Goal: Task Accomplishment & Management: Manage account settings

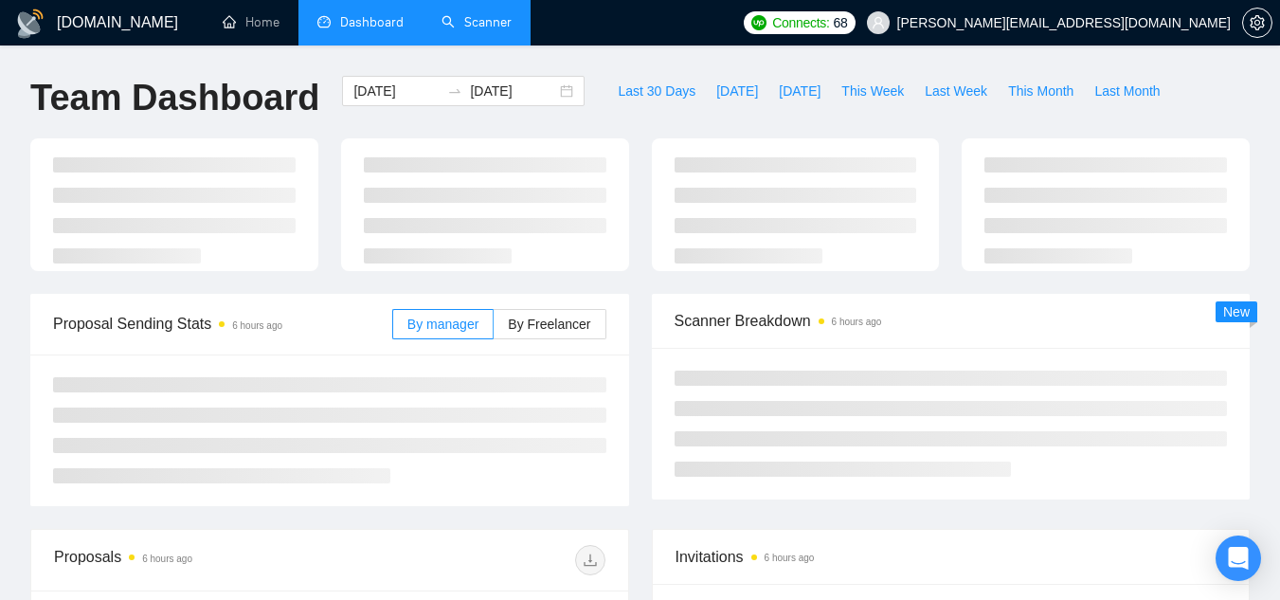
drag, startPoint x: 0, startPoint y: 0, endPoint x: 487, endPoint y: 40, distance: 488.8
click at [487, 30] on link "Scanner" at bounding box center [477, 22] width 70 height 16
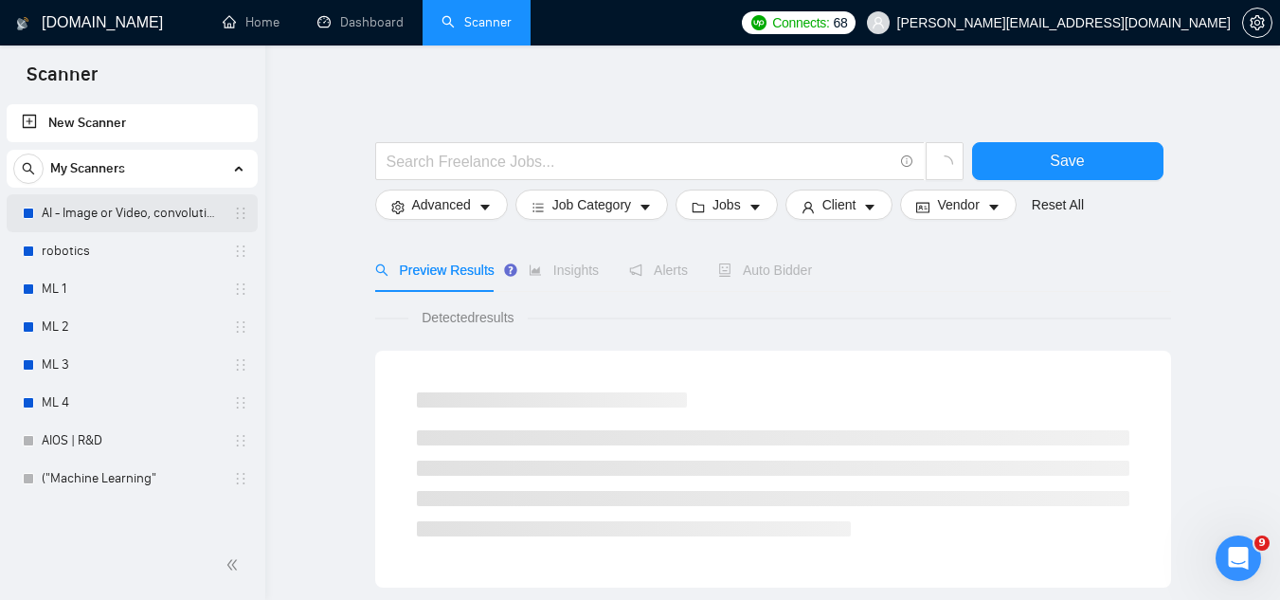
click at [113, 213] on link "AI - Image or Video, convolutional" at bounding box center [132, 213] width 180 height 38
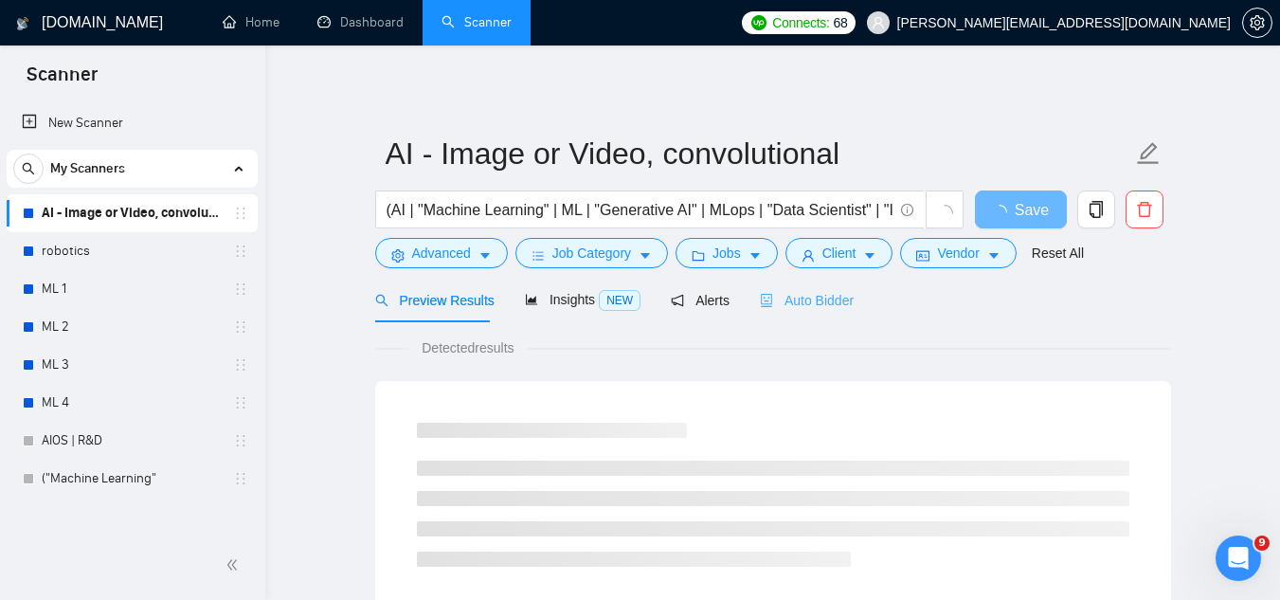
click at [843, 288] on div "Auto Bidder" at bounding box center [807, 300] width 94 height 45
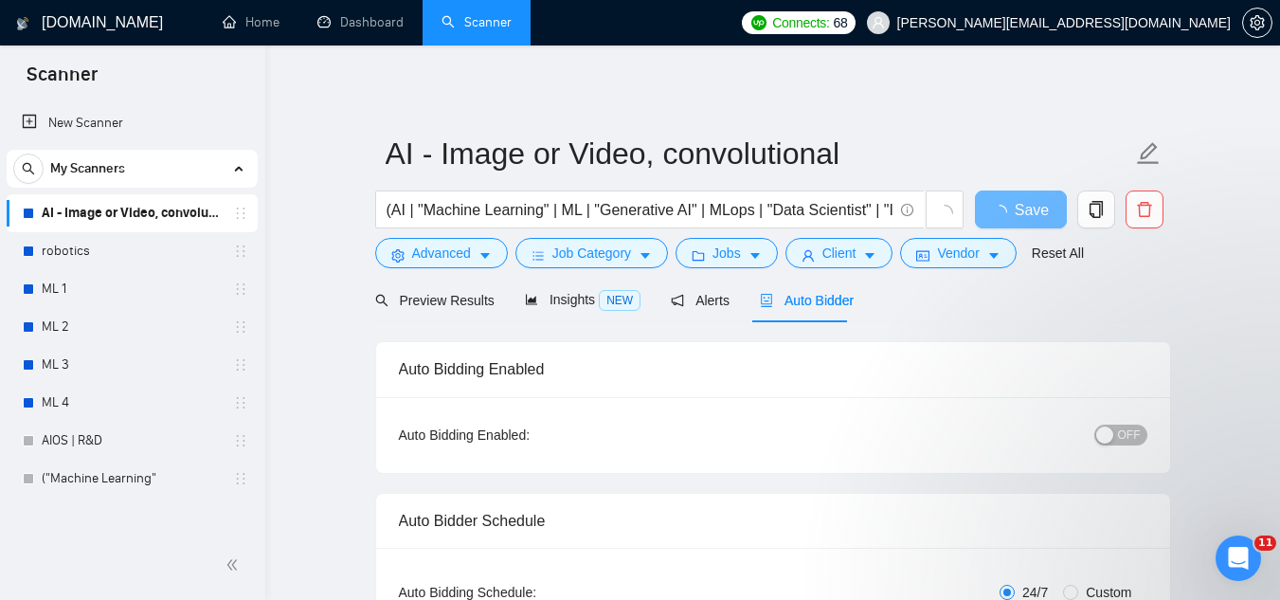
checkbox input "true"
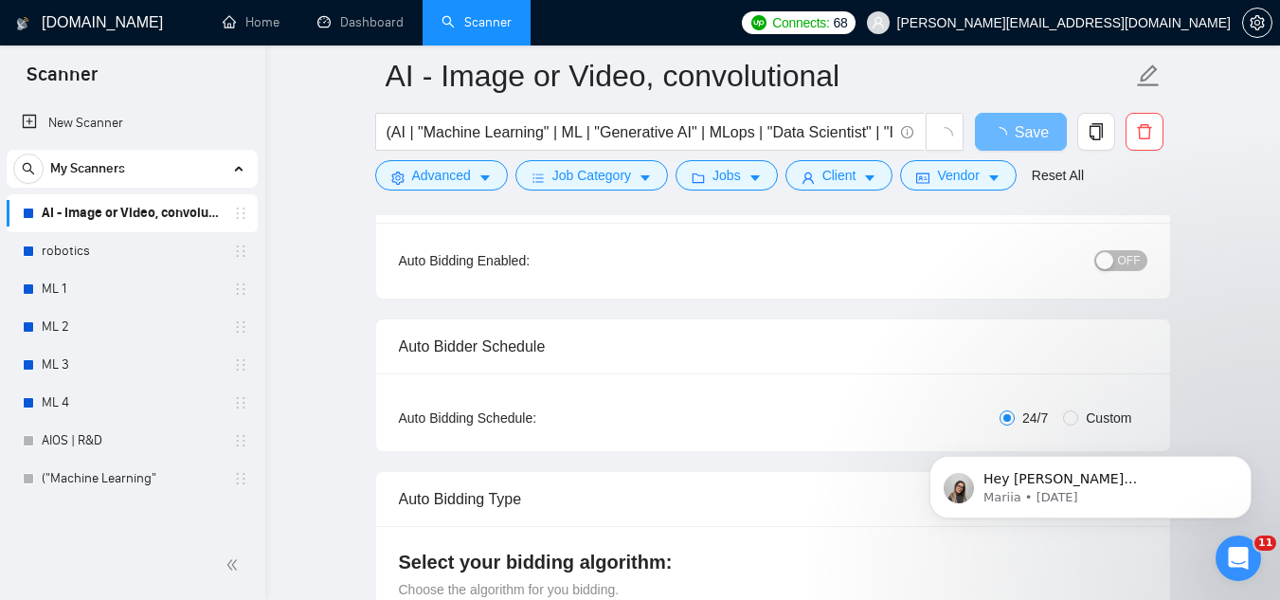
click at [1112, 246] on div "OFF" at bounding box center [1022, 260] width 249 height 30
click at [1110, 258] on div "button" at bounding box center [1105, 260] width 17 height 17
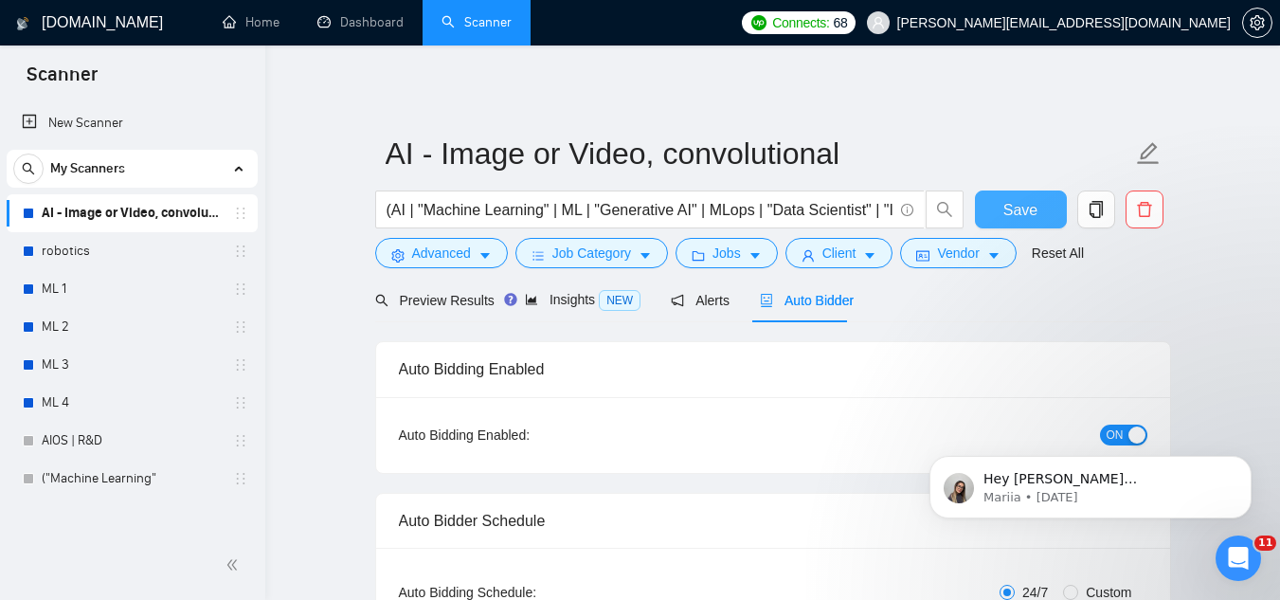
click at [1029, 208] on span "Save" at bounding box center [1021, 210] width 34 height 24
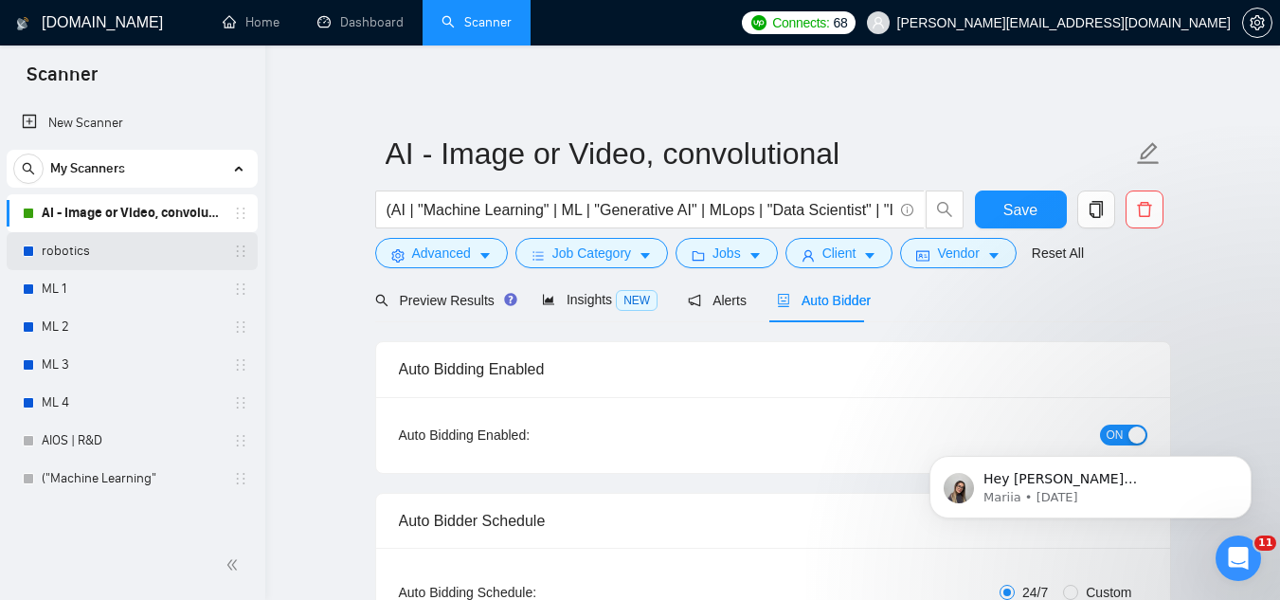
click at [112, 246] on link "robotics" at bounding box center [132, 251] width 180 height 38
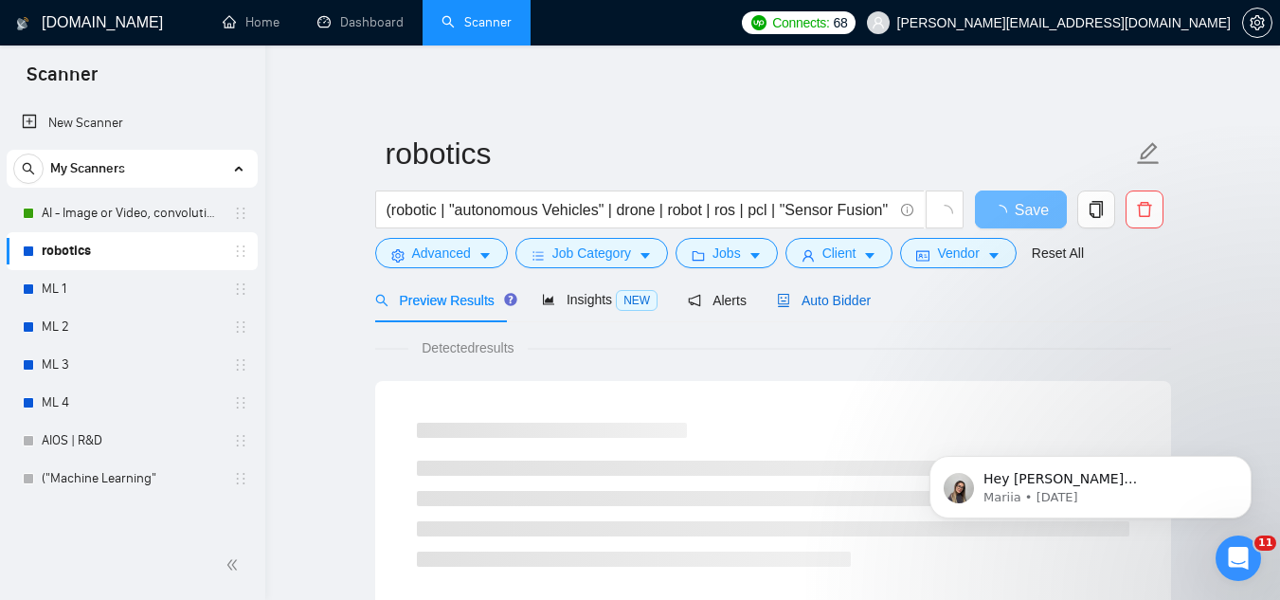
click at [836, 308] on span "Auto Bidder" at bounding box center [824, 300] width 94 height 15
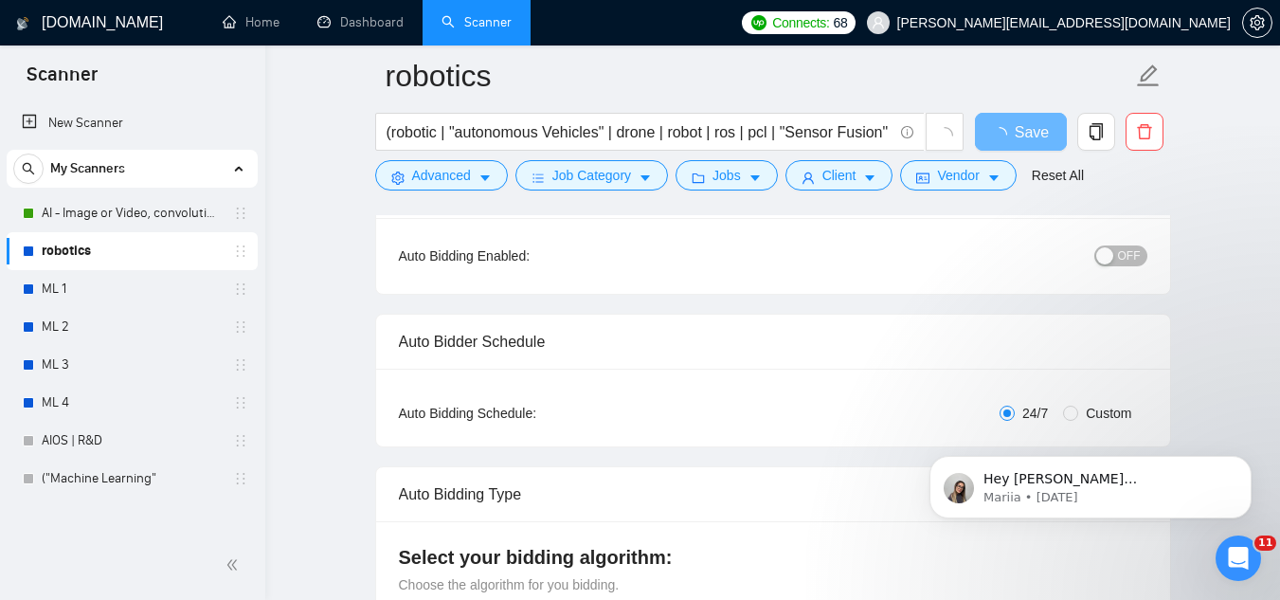
scroll to position [190, 0]
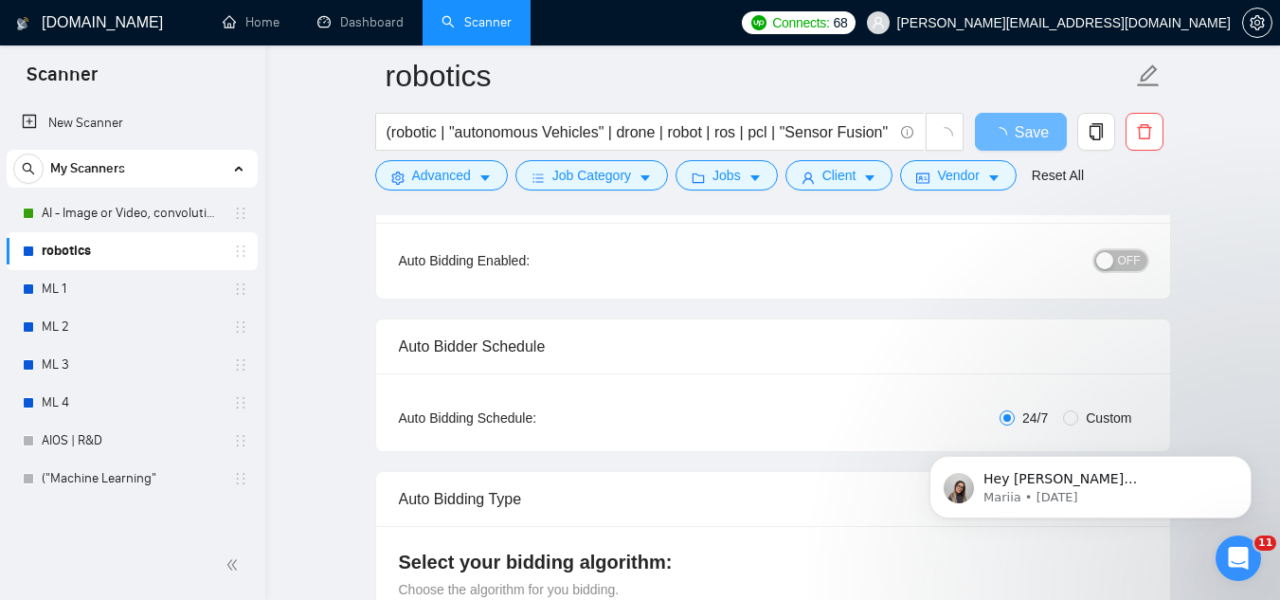
drag, startPoint x: 1117, startPoint y: 265, endPoint x: 1074, endPoint y: 259, distance: 43.2
click at [1116, 267] on button "OFF" at bounding box center [1121, 260] width 53 height 21
click at [990, 130] on button "Save" at bounding box center [1021, 132] width 92 height 38
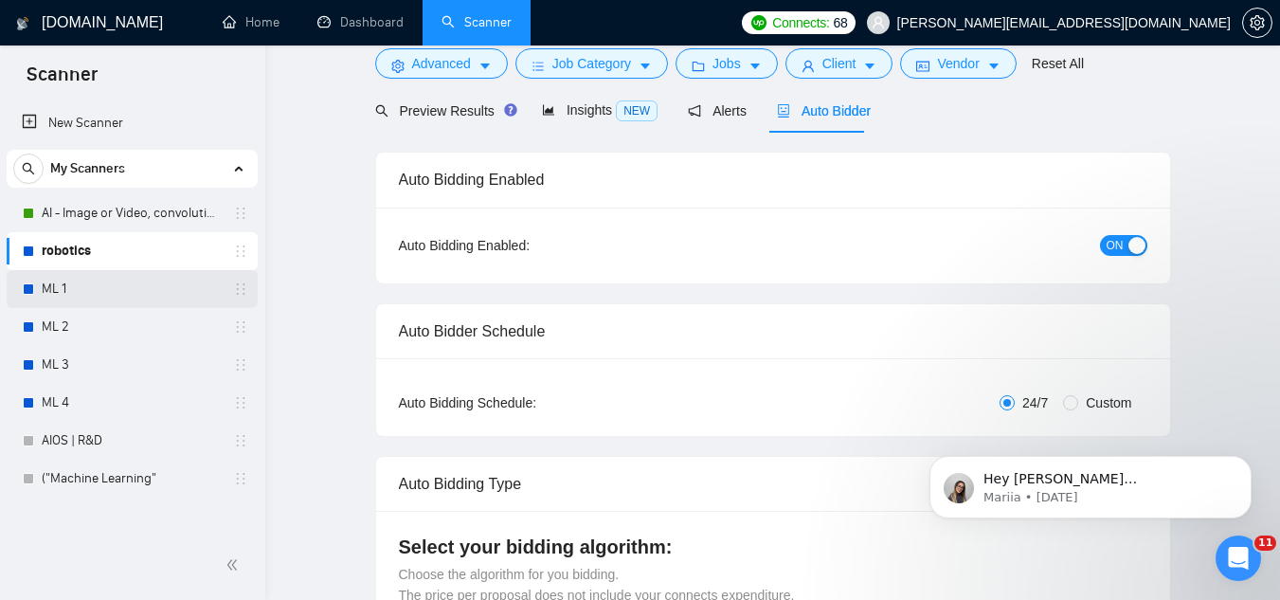
scroll to position [0, 0]
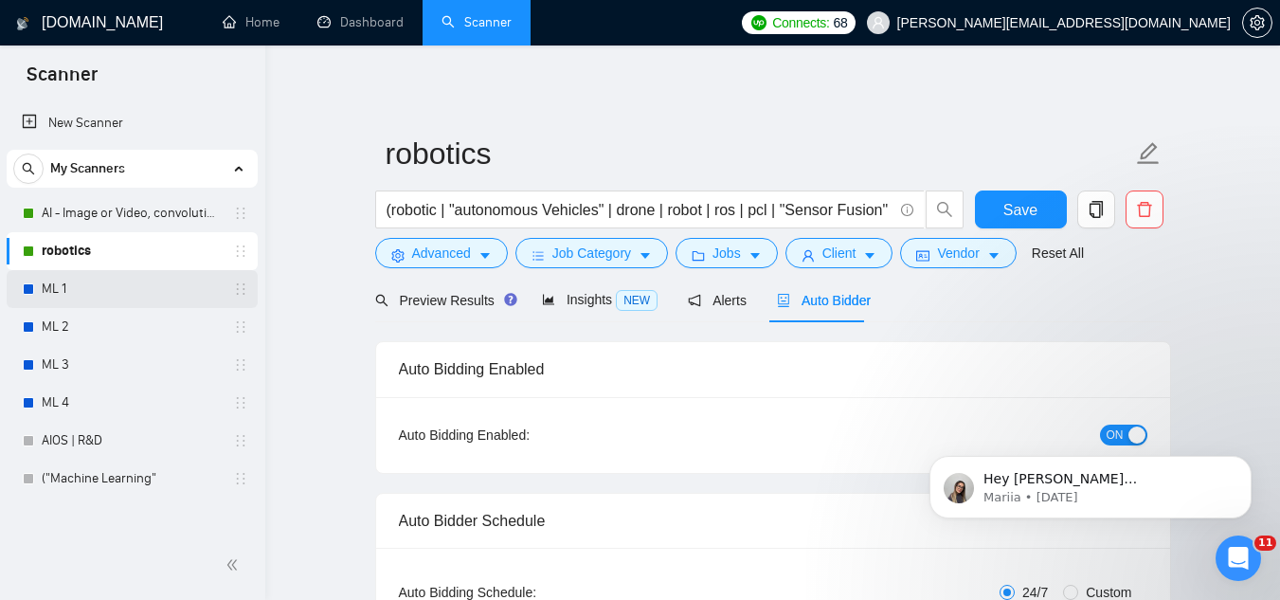
click at [156, 285] on link "ML 1" at bounding box center [132, 289] width 180 height 38
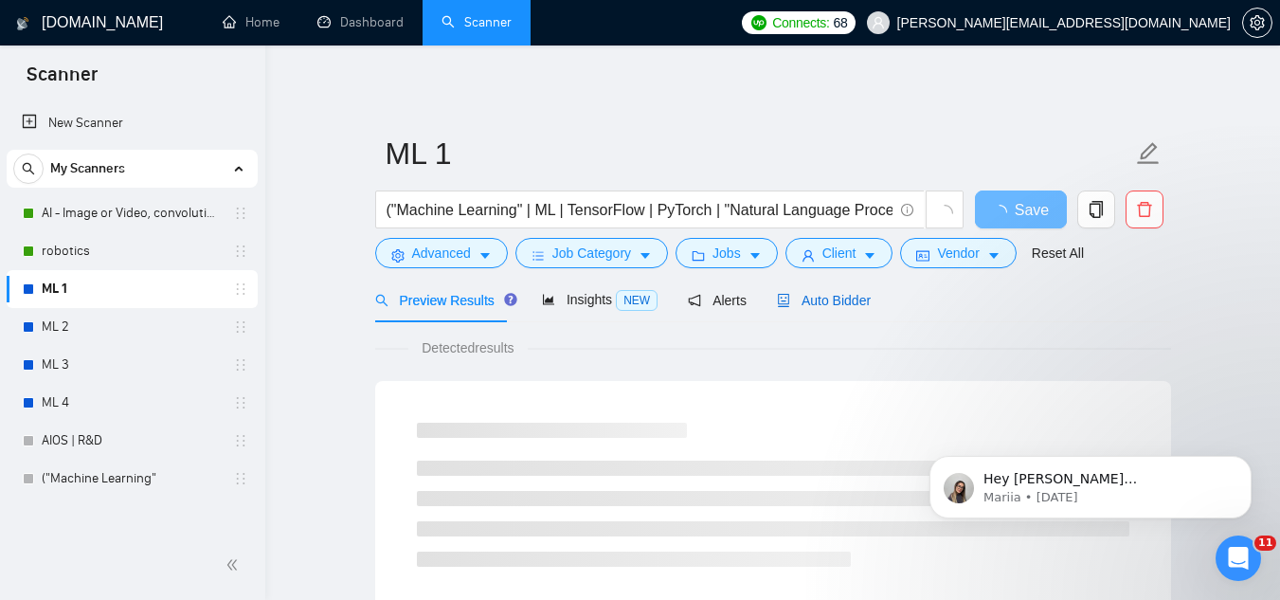
click at [802, 305] on span "Auto Bidder" at bounding box center [824, 300] width 94 height 15
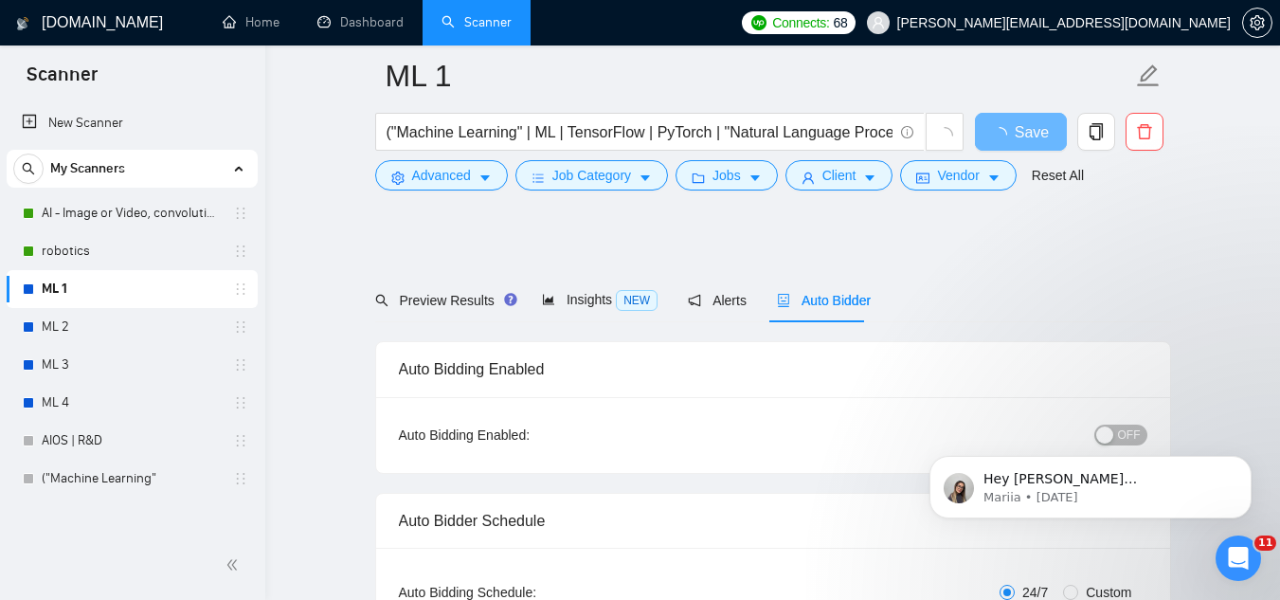
scroll to position [95, 0]
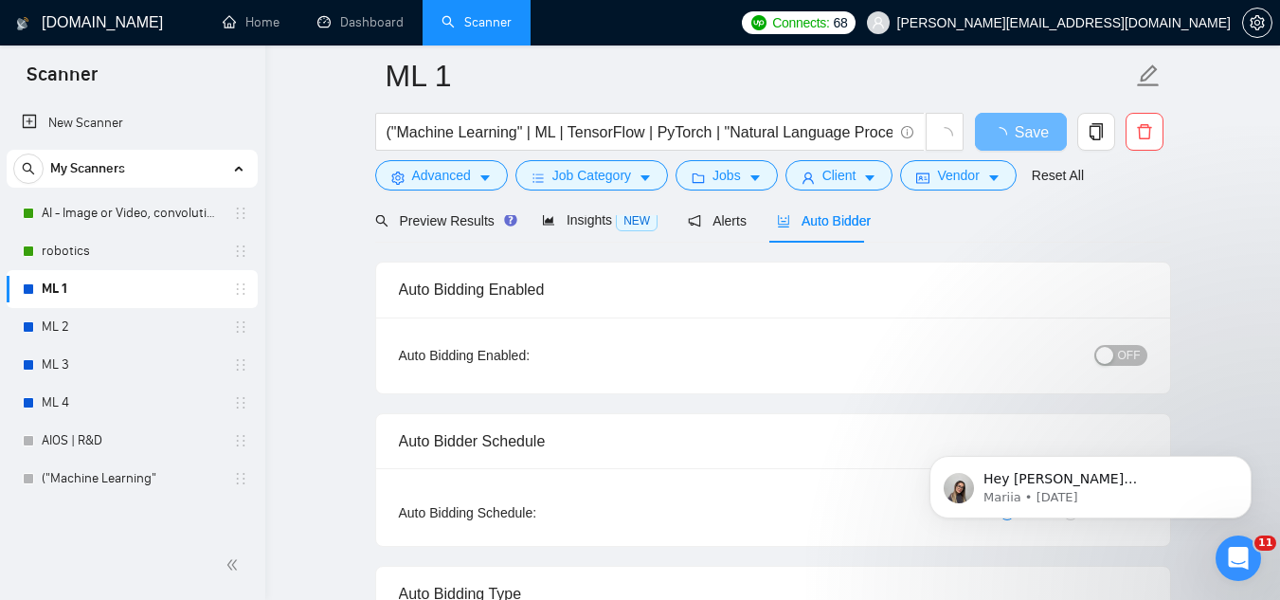
click at [1127, 350] on span "OFF" at bounding box center [1129, 355] width 23 height 21
click at [1042, 130] on button "Save" at bounding box center [1021, 132] width 92 height 38
click at [140, 324] on link "ML 2" at bounding box center [132, 327] width 180 height 38
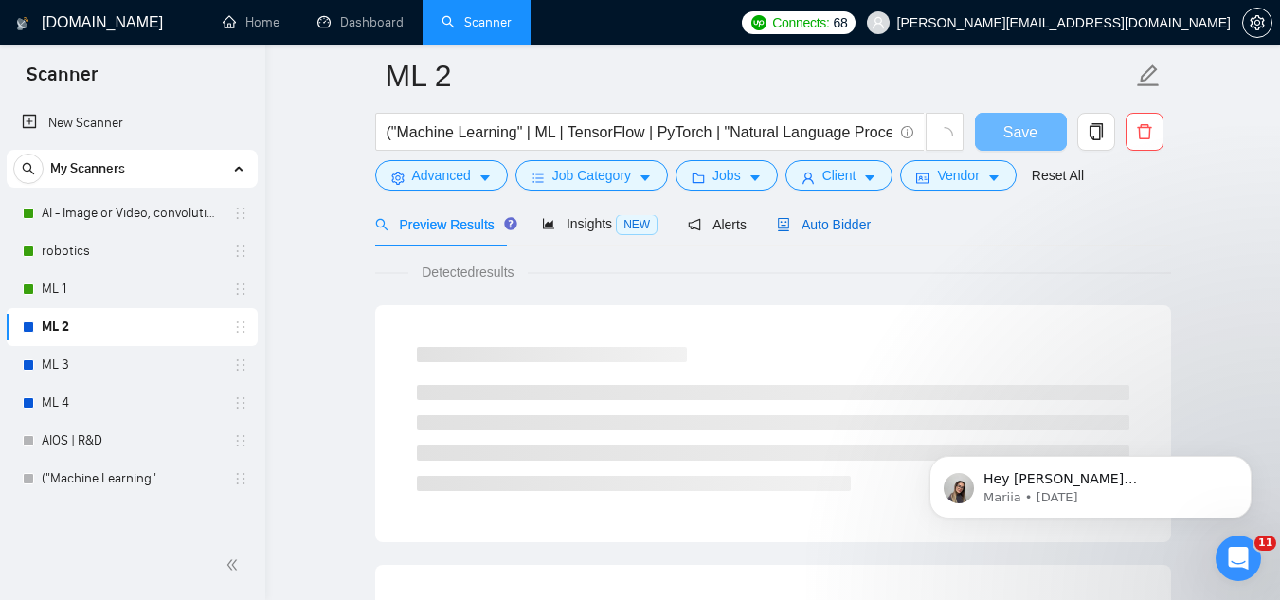
click at [831, 221] on span "Auto Bidder" at bounding box center [824, 224] width 94 height 15
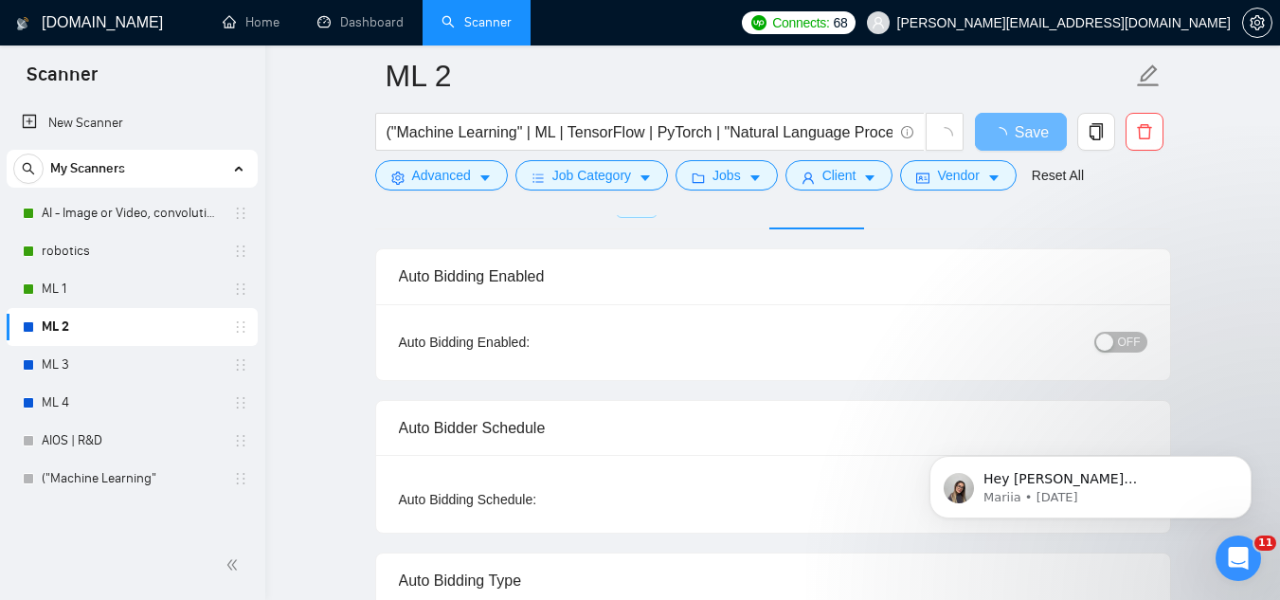
checkbox input "true"
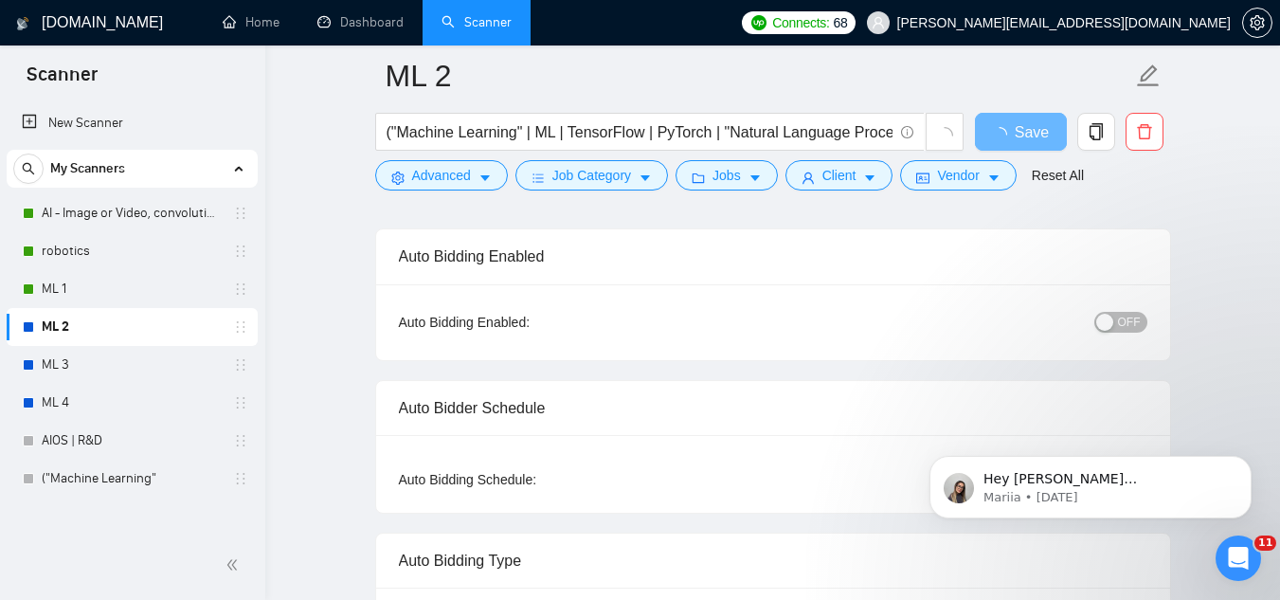
scroll to position [95, 0]
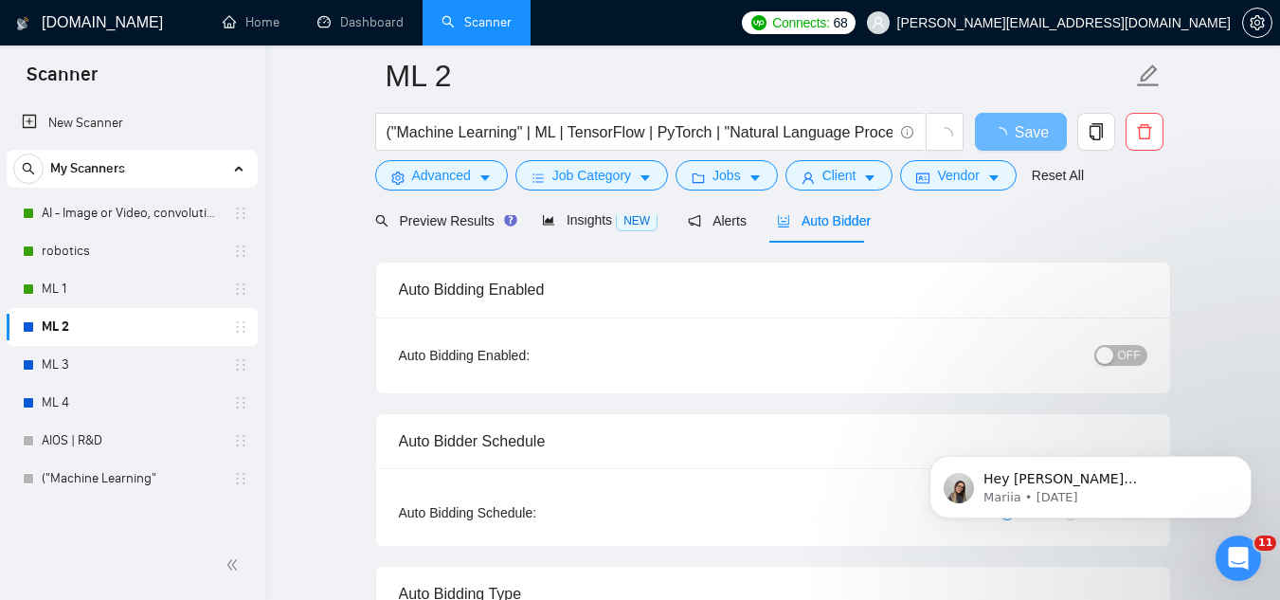
click at [1118, 354] on button "OFF" at bounding box center [1121, 355] width 53 height 21
click at [1030, 136] on span "Save" at bounding box center [1021, 132] width 34 height 24
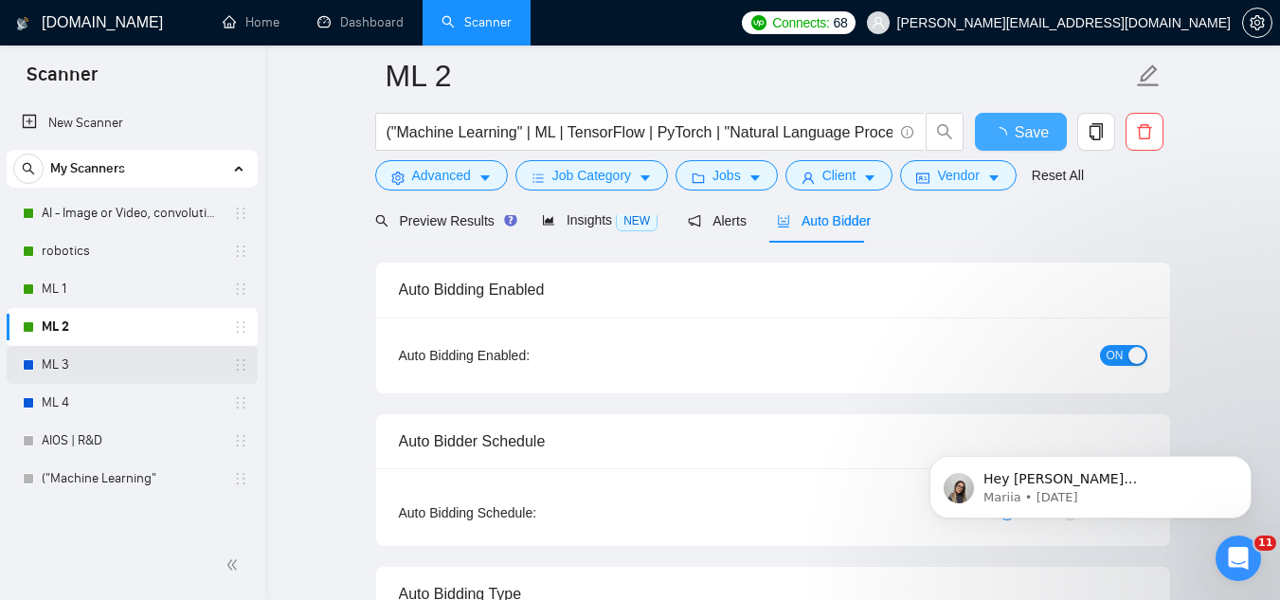
checkbox input "true"
click at [148, 366] on link "ML 3" at bounding box center [132, 365] width 180 height 38
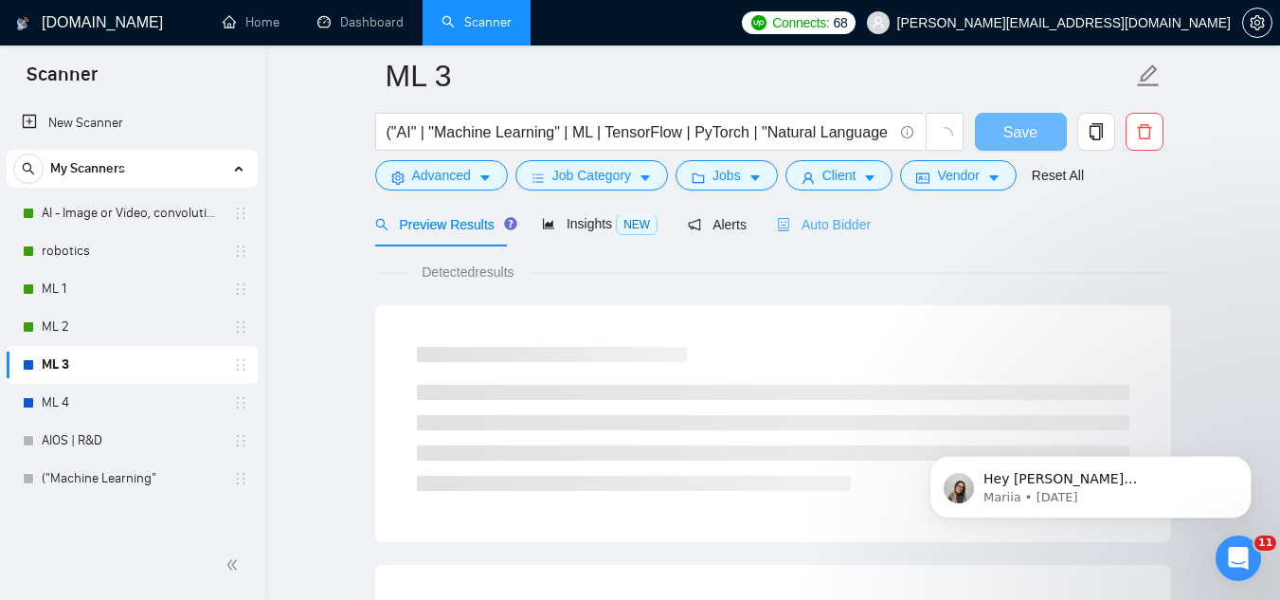
scroll to position [95, 0]
click at [815, 237] on div "Auto Bidder" at bounding box center [824, 220] width 94 height 45
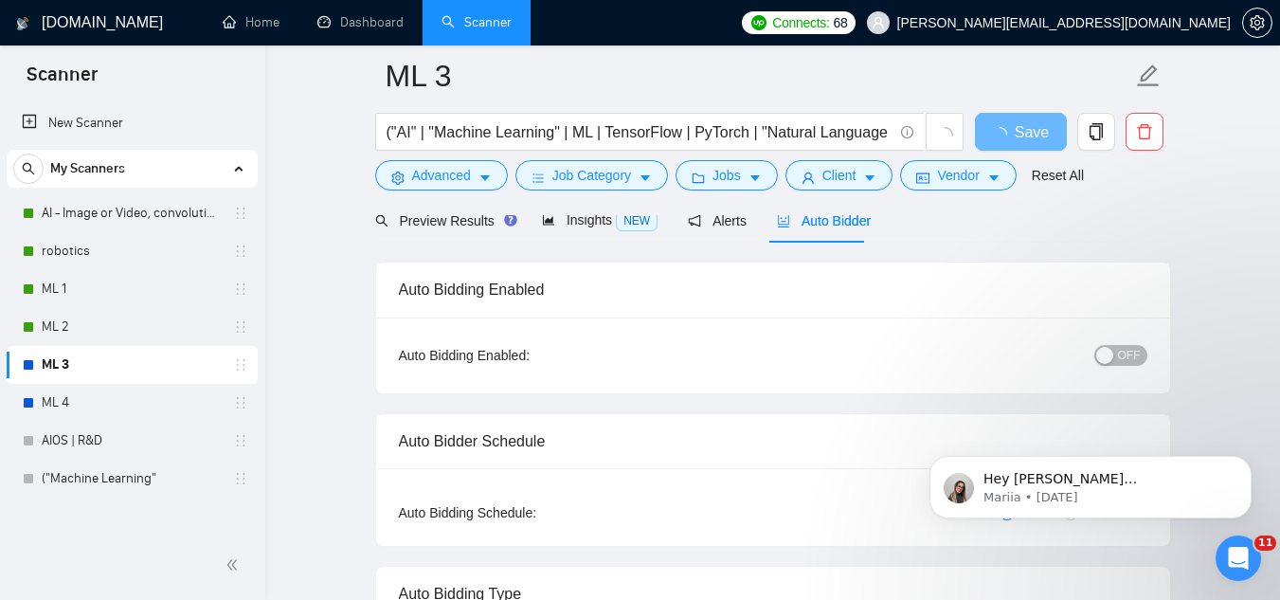
click at [1135, 345] on span "OFF" at bounding box center [1129, 355] width 23 height 21
click at [1017, 125] on span "Save" at bounding box center [1021, 132] width 34 height 24
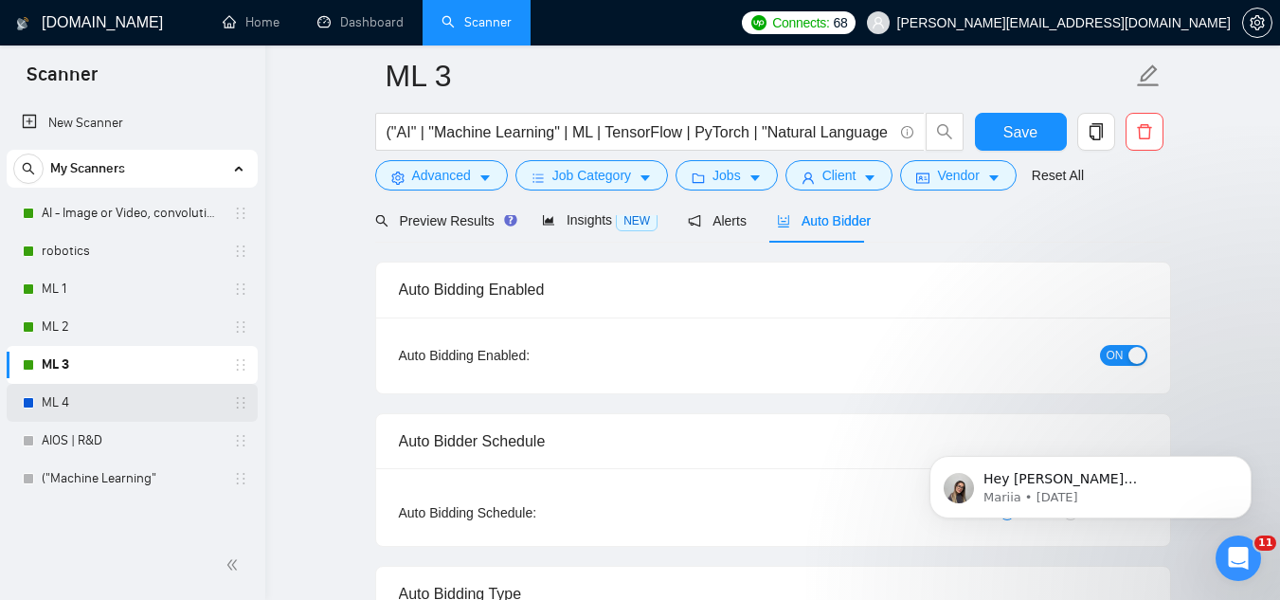
click at [133, 401] on link "ML 4" at bounding box center [132, 403] width 180 height 38
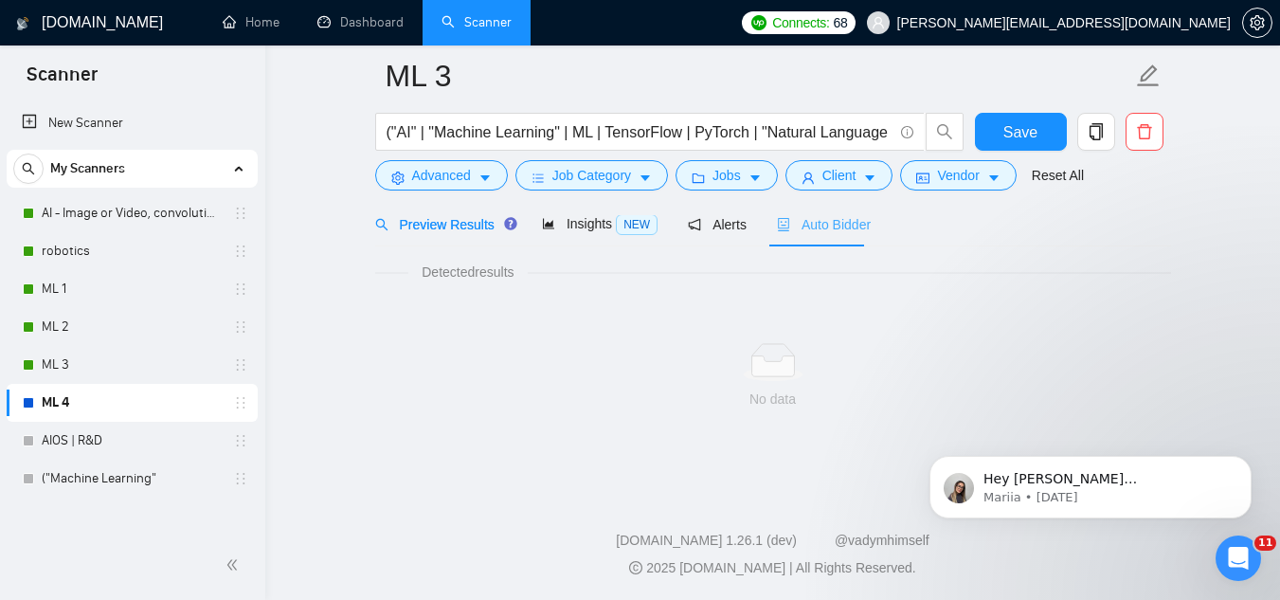
scroll to position [95, 0]
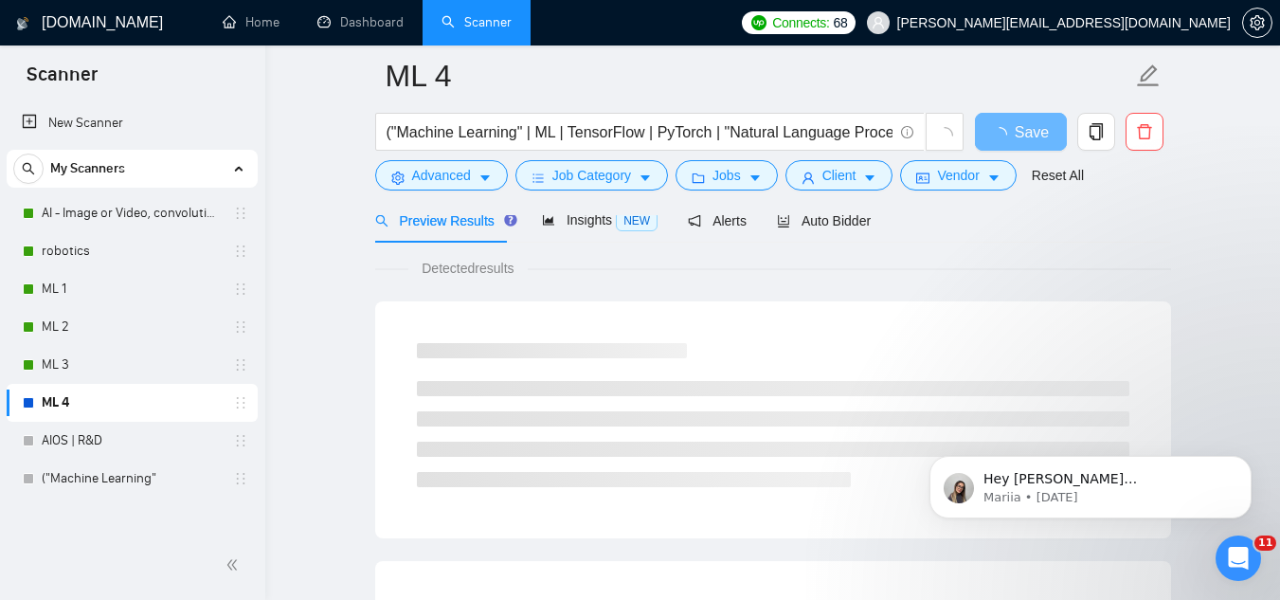
click at [867, 213] on div at bounding box center [773, 207] width 796 height 15
click at [853, 219] on span "Auto Bidder" at bounding box center [824, 220] width 94 height 15
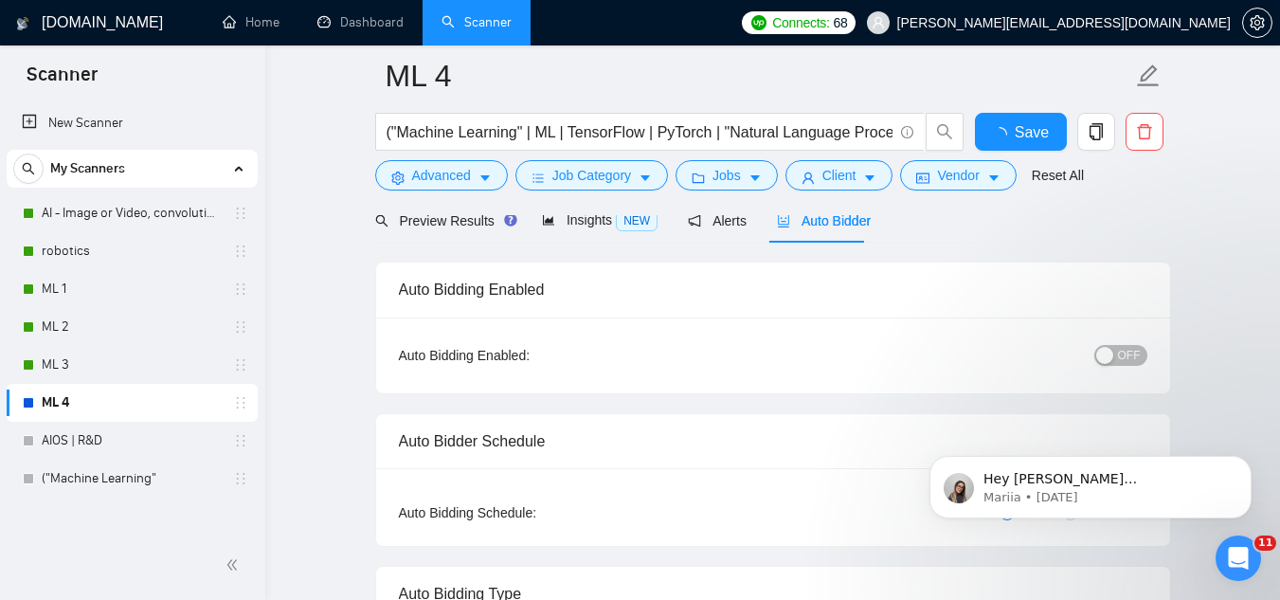
click at [1111, 354] on div "button" at bounding box center [1105, 355] width 17 height 17
click at [1024, 144] on button "Save" at bounding box center [1021, 132] width 92 height 38
click at [128, 438] on link "AIOS | R&D" at bounding box center [132, 441] width 180 height 38
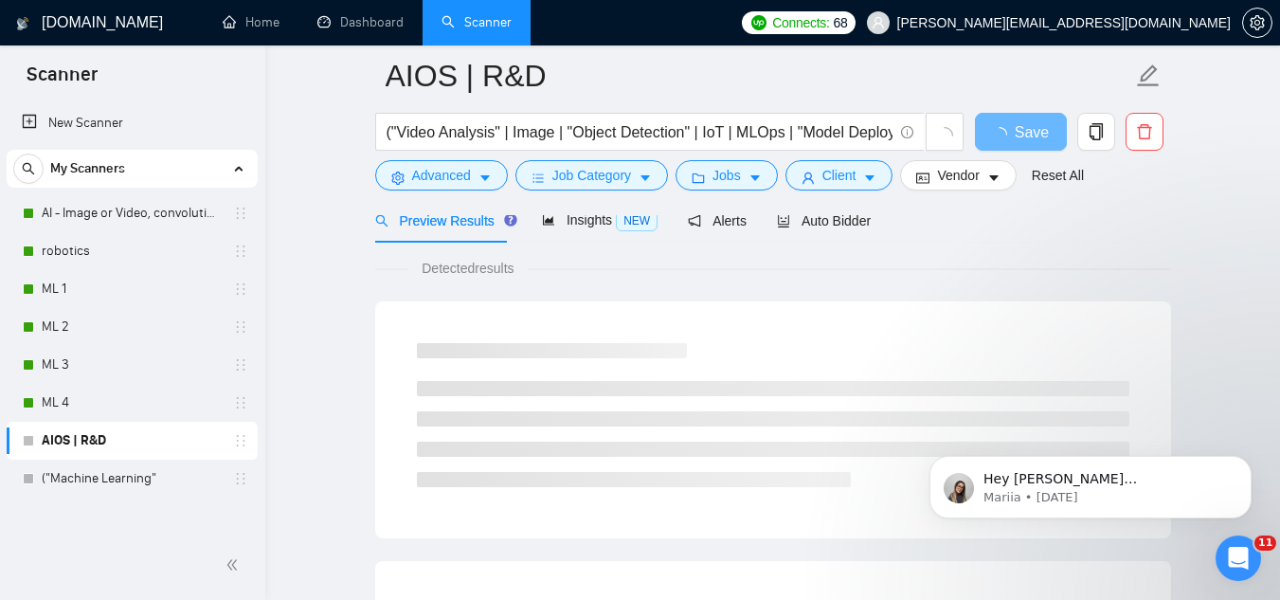
click at [805, 215] on div at bounding box center [773, 207] width 796 height 15
click at [819, 228] on span "Auto Bidder" at bounding box center [824, 220] width 94 height 15
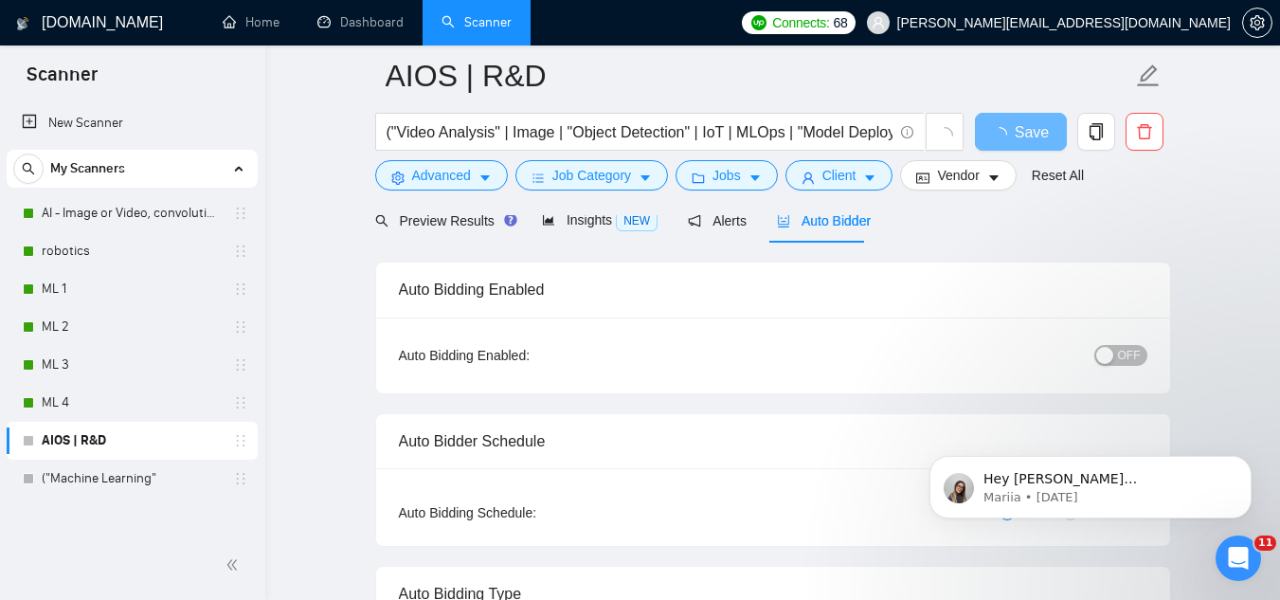
click at [1114, 354] on div "button" at bounding box center [1105, 355] width 17 height 17
click at [1000, 146] on button "Save" at bounding box center [1021, 132] width 92 height 38
